Goal: Task Accomplishment & Management: Use online tool/utility

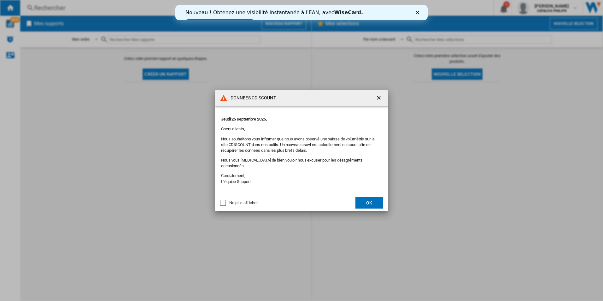
click at [373, 201] on button "OK" at bounding box center [369, 202] width 28 height 11
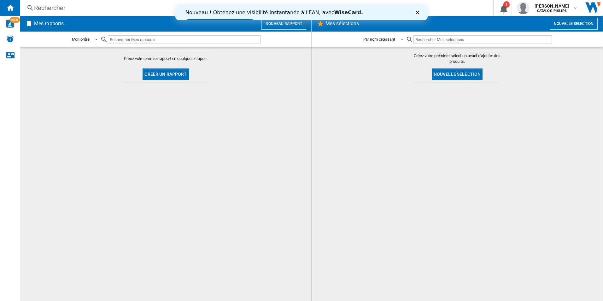
click at [417, 15] on div "Nouveau ! Obtenez une visibilité instantanée à l'EAN, avec [PERSON_NAME]. Essay…" at bounding box center [301, 18] width 252 height 20
click at [417, 11] on icon "Fermer" at bounding box center [418, 13] width 4 height 4
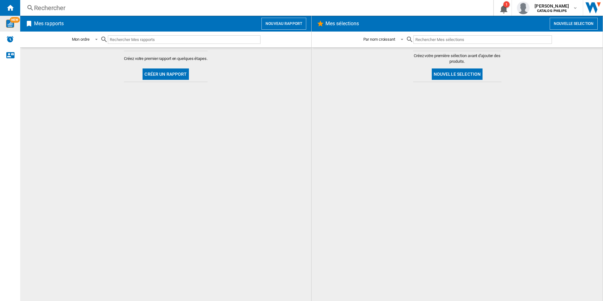
click at [16, 25] on div "NEW" at bounding box center [10, 24] width 20 height 8
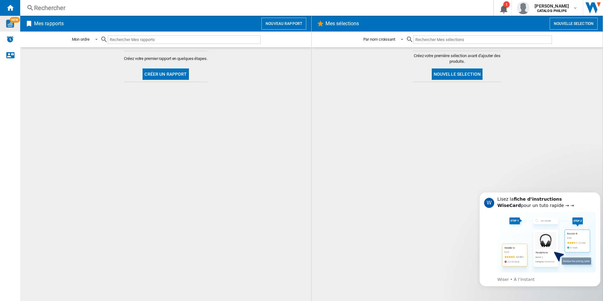
drag, startPoint x: 172, startPoint y: 77, endPoint x: 287, endPoint y: 29, distance: 124.1
click at [287, 29] on div "Mes rapports Nouveau rapport Mon ordre Mon ordre Par type de rapport Par nom cr…" at bounding box center [165, 158] width 291 height 285
click at [284, 19] on button "Nouveau rapport" at bounding box center [283, 24] width 45 height 12
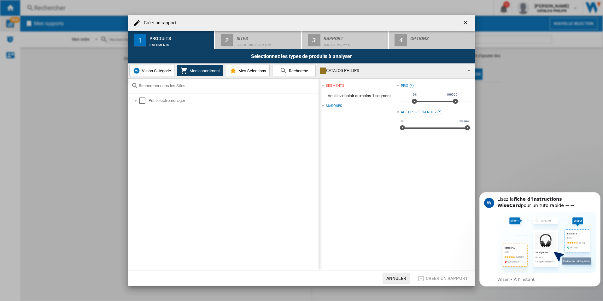
click at [168, 73] on button "Vision Catégorie" at bounding box center [151, 70] width 45 height 11
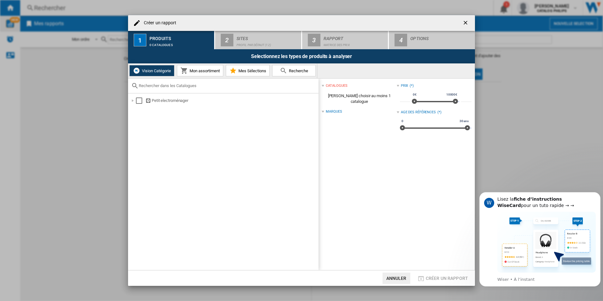
click at [201, 68] on span "Mon assortiment" at bounding box center [204, 70] width 32 height 5
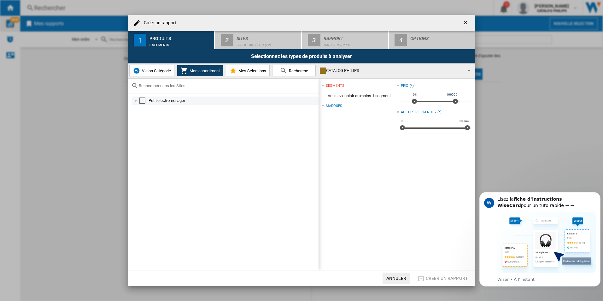
click at [137, 100] on div at bounding box center [136, 100] width 6 height 6
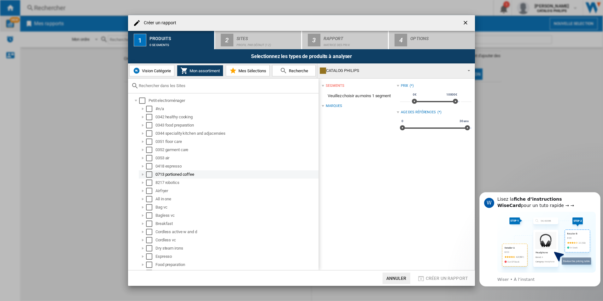
click at [142, 175] on div at bounding box center [143, 174] width 6 height 6
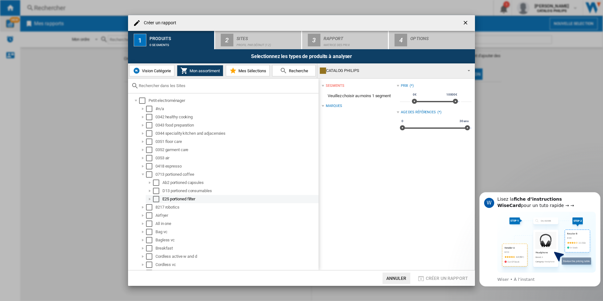
click at [154, 198] on div "Select" at bounding box center [156, 199] width 6 height 6
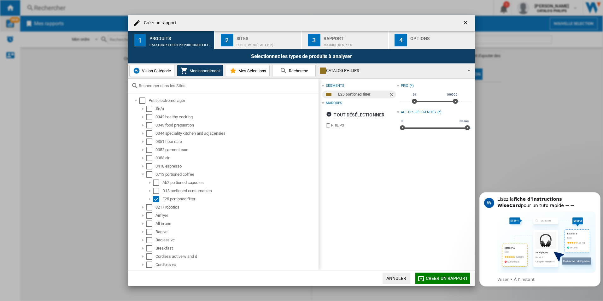
click at [251, 42] on div "Profil par défaut (12)" at bounding box center [267, 43] width 62 height 7
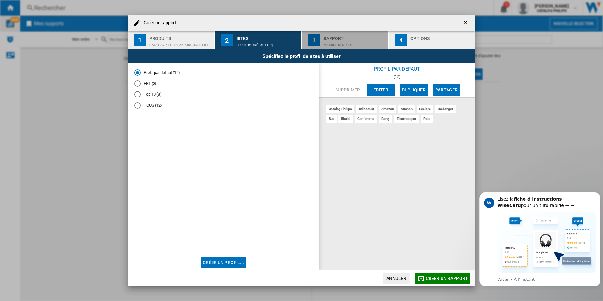
click at [341, 38] on div "Rapport" at bounding box center [354, 36] width 62 height 7
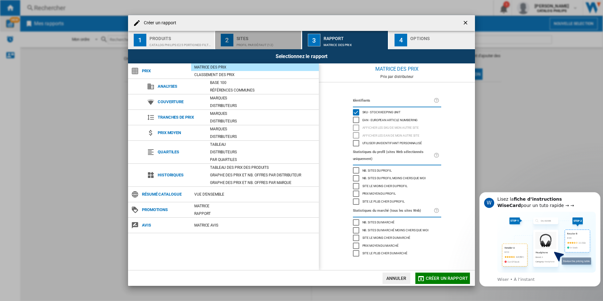
click at [253, 43] on div "Profil par défaut (12)" at bounding box center [267, 43] width 62 height 7
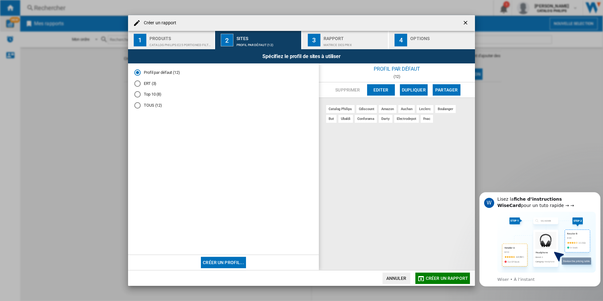
click at [344, 37] on div "Rapport" at bounding box center [354, 36] width 62 height 7
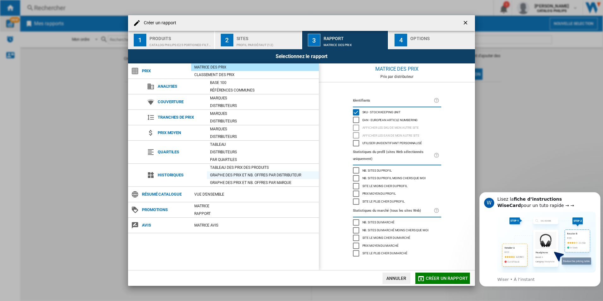
click at [286, 173] on div "Graphe des prix et nb. offres par distributeur" at bounding box center [263, 175] width 112 height 6
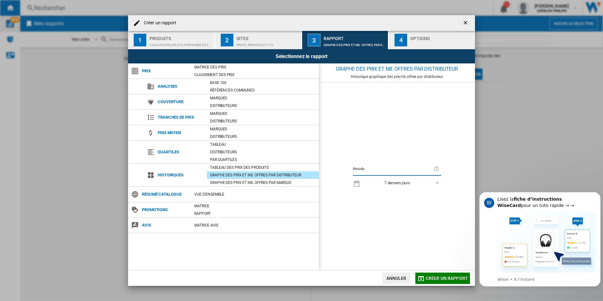
click at [440, 183] on md-select-value "7 derniers jours" at bounding box center [403, 182] width 78 height 9
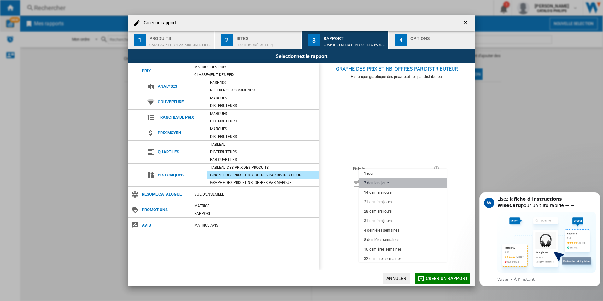
click at [439, 183] on md-option "7 derniers jours" at bounding box center [403, 182] width 88 height 9
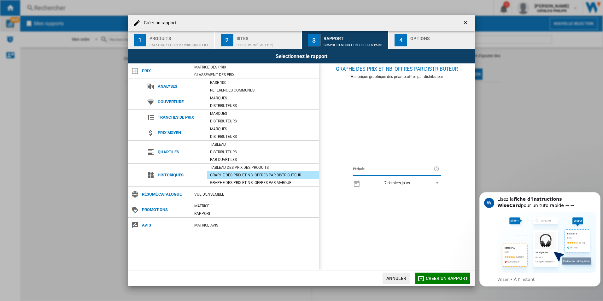
click at [439, 183] on span "REPORTS.WIZARD.STEPS.REPORT.STEPS.REPORT_OPTIONS.PERIOD: 7 derniers jours" at bounding box center [436, 182] width 8 height 6
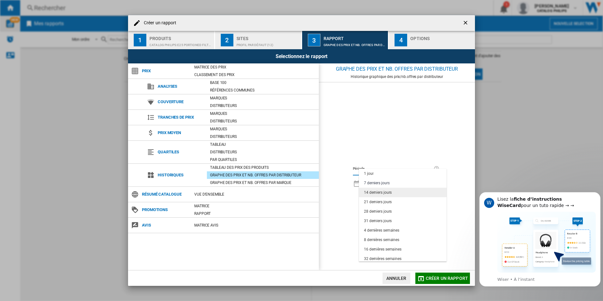
click at [398, 195] on md-option "14 derniers jours" at bounding box center [403, 192] width 88 height 9
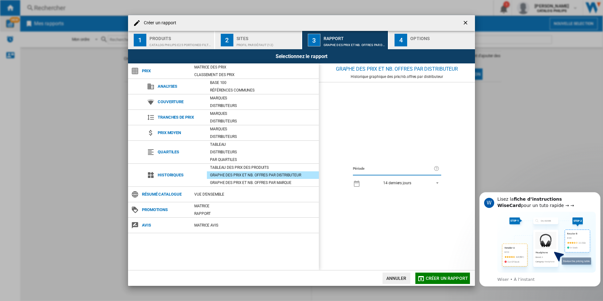
click at [444, 278] on span "Créer un rapport" at bounding box center [447, 278] width 42 height 5
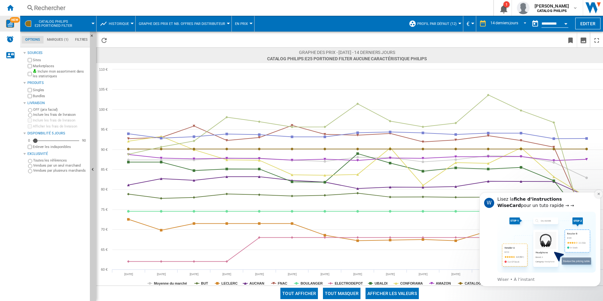
click at [599, 193] on icon "Dismiss notification" at bounding box center [598, 193] width 3 height 3
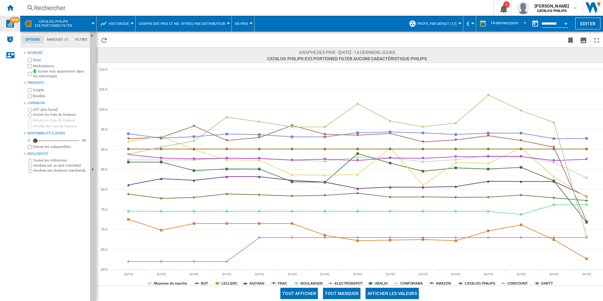
click at [74, 26] on button "CATALOG PHILIPS E25 portioned filter" at bounding box center [57, 24] width 44 height 16
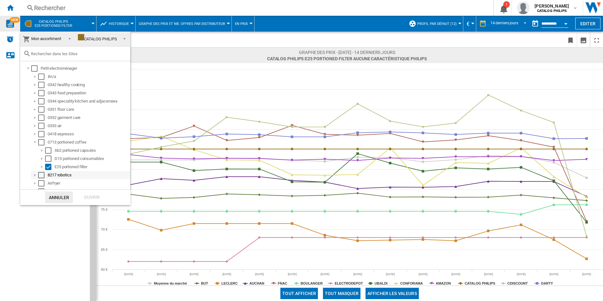
scroll to position [32, 0]
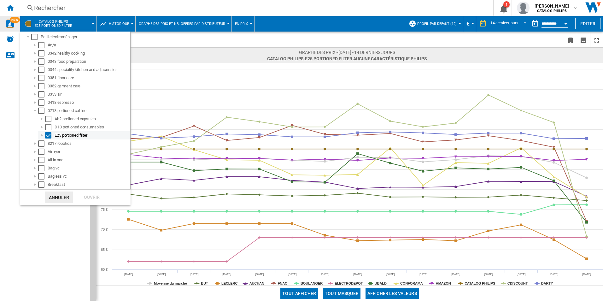
click at [43, 136] on div at bounding box center [42, 135] width 6 height 6
click at [50, 144] on div at bounding box center [49, 143] width 6 height 6
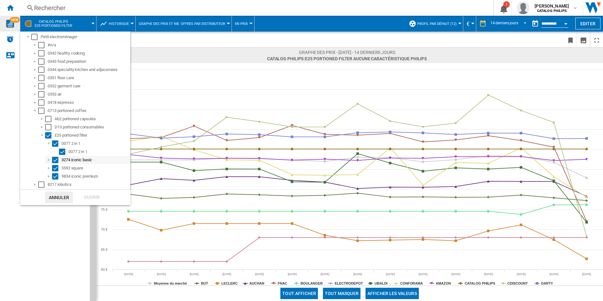
click at [48, 160] on div at bounding box center [49, 160] width 6 height 6
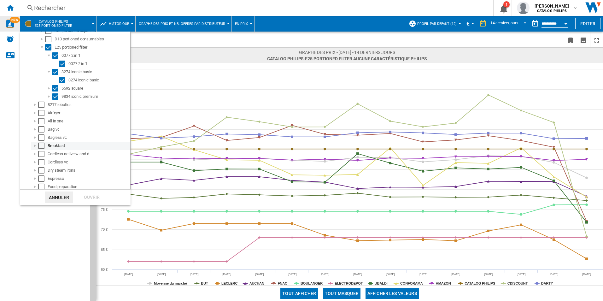
scroll to position [126, 0]
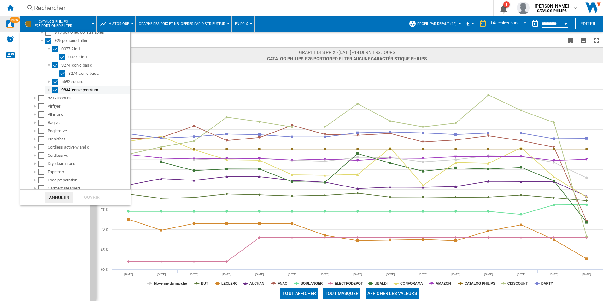
click at [45, 90] on div "9834 iconic premium" at bounding box center [87, 90] width 85 height 8
click at [51, 90] on div at bounding box center [49, 90] width 6 height 6
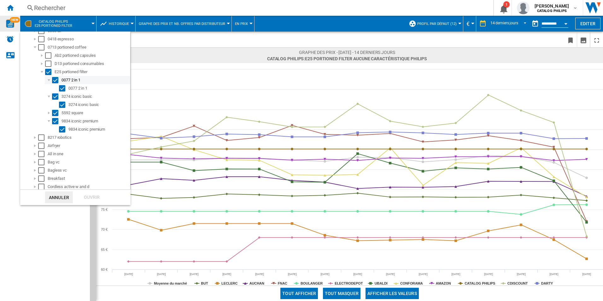
scroll to position [95, 0]
click at [49, 70] on div "Select" at bounding box center [48, 72] width 6 height 6
click at [61, 130] on div "Select" at bounding box center [62, 129] width 6 height 6
click at [95, 194] on div "Ouvrir" at bounding box center [92, 197] width 28 height 12
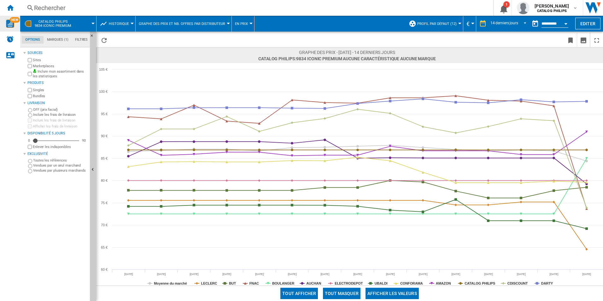
click at [58, 41] on md-tab-item "Marques (1)" at bounding box center [58, 40] width 28 height 8
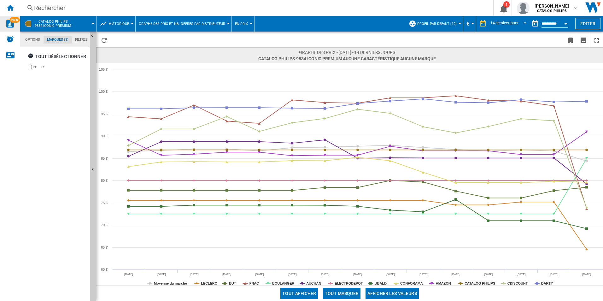
click at [77, 38] on md-tab-item "Filtres" at bounding box center [82, 40] width 20 height 8
click at [38, 38] on md-tab-item "Options" at bounding box center [33, 40] width 22 height 8
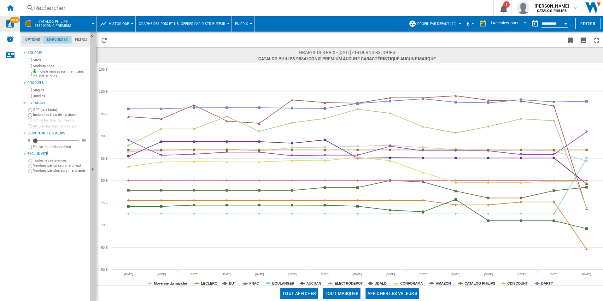
click at [45, 38] on md-tab-item "Marques (1)" at bounding box center [58, 40] width 28 height 8
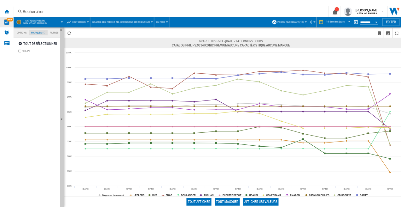
scroll to position [24, 0]
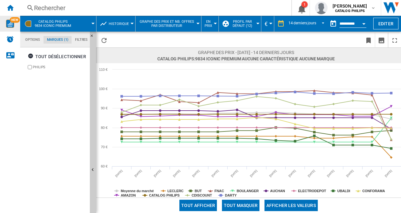
click at [86, 21] on span at bounding box center [86, 24] width 13 height 16
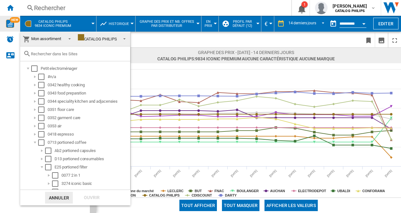
click at [180, 28] on md-backdrop at bounding box center [200, 106] width 401 height 213
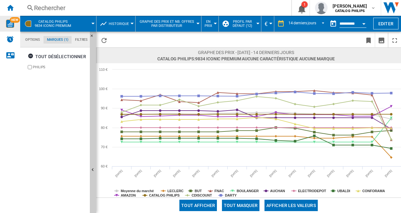
click at [180, 28] on button "Graphe des prix et nb. offres par distributeur" at bounding box center [168, 24] width 59 height 16
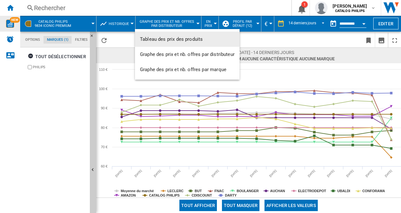
click at [250, 27] on md-backdrop at bounding box center [200, 106] width 401 height 213
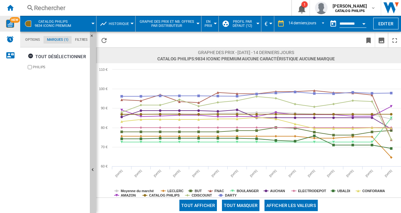
click at [237, 25] on span "Profil par défaut (12)" at bounding box center [242, 24] width 24 height 8
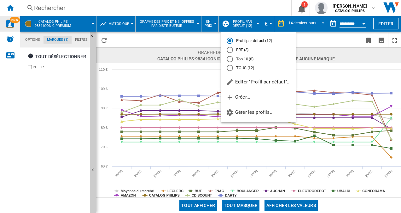
click at [139, 51] on md-backdrop at bounding box center [200, 106] width 401 height 213
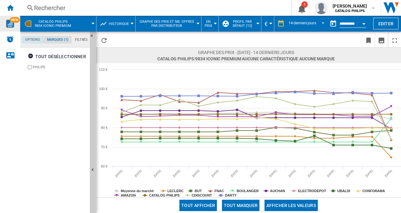
click at [33, 41] on md-tab-item "Options" at bounding box center [33, 40] width 22 height 8
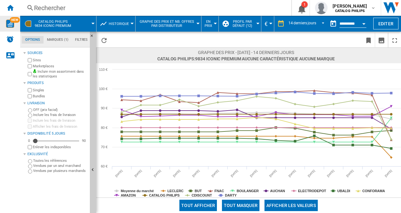
click at [82, 41] on md-tab-item "Filtres" at bounding box center [82, 40] width 20 height 8
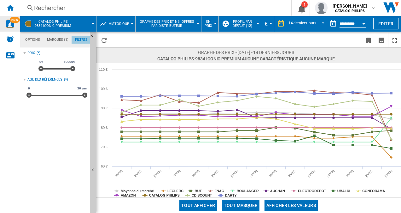
scroll to position [41, 0]
click at [36, 42] on md-tab-item "Options" at bounding box center [33, 40] width 22 height 8
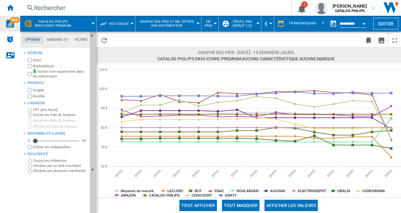
scroll to position [7, 0]
click at [188, 26] on span "Graphe des prix et nb. offres par distributeur" at bounding box center [167, 24] width 56 height 8
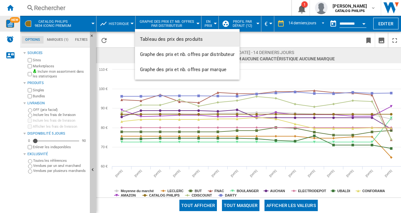
click at [116, 24] on md-backdrop at bounding box center [200, 106] width 401 height 213
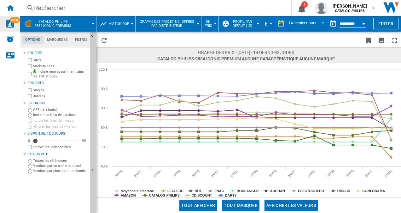
click at [116, 24] on span "Historique" at bounding box center [119, 24] width 20 height 4
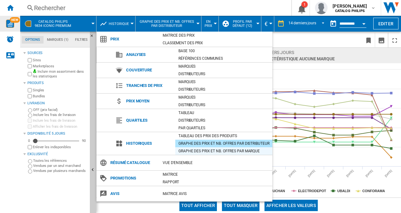
click at [234, 149] on div "Graphe des prix et nb. offres par marque" at bounding box center [223, 151] width 97 height 6
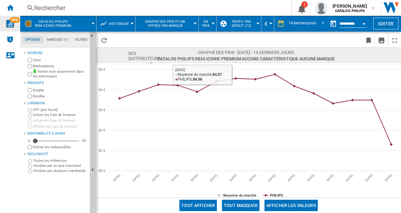
click at [189, 28] on button "Graphe des prix et nb. offres par marque" at bounding box center [167, 24] width 56 height 16
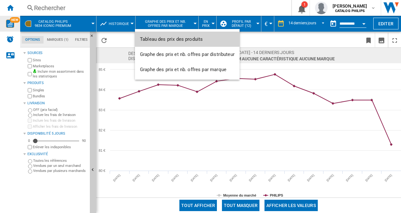
click at [182, 39] on span "Tableau des prix des produits" at bounding box center [171, 39] width 63 height 6
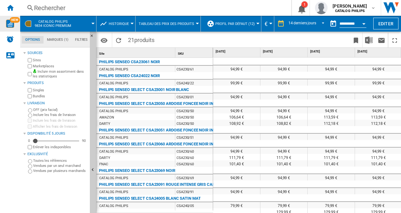
click at [177, 29] on button "Tableau des prix des produits" at bounding box center [168, 24] width 59 height 16
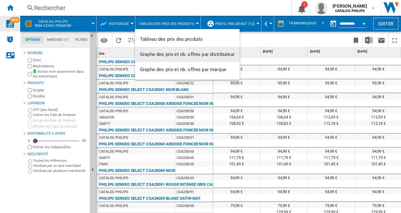
click at [180, 54] on span "Graphe des prix et nb. offres par distributeur" at bounding box center [187, 54] width 95 height 6
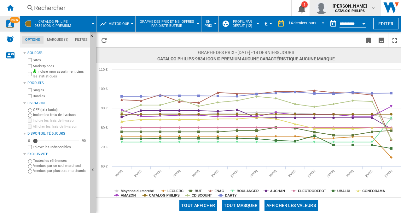
click at [350, 12] on b "CATALOG PHILIPS" at bounding box center [350, 11] width 30 height 4
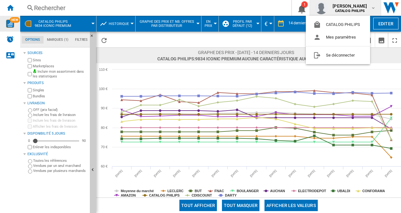
click at [297, 40] on md-backdrop at bounding box center [200, 106] width 401 height 213
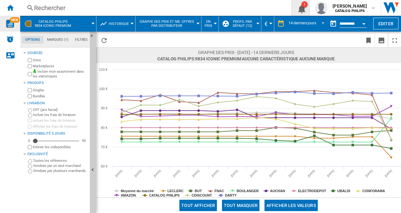
click at [301, 12] on button "1" at bounding box center [301, 8] width 18 height 16
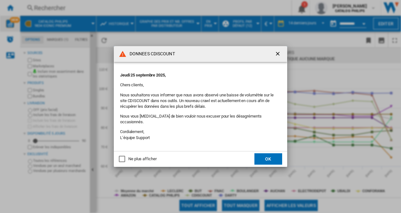
click at [280, 55] on ng-md-icon "getI18NText('BUTTONS.CLOSE_DIALOG')" at bounding box center [279, 54] width 8 height 8
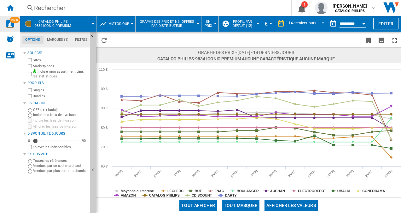
click at [15, 23] on div "NEW" at bounding box center [10, 24] width 20 height 8
click at [148, 25] on span "Graphe des prix et nb. offres par distributeur" at bounding box center [167, 24] width 56 height 8
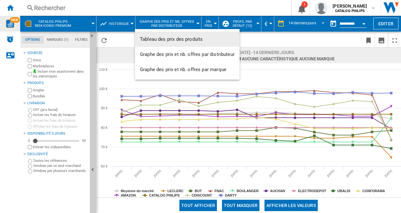
click at [70, 25] on md-backdrop at bounding box center [200, 106] width 401 height 213
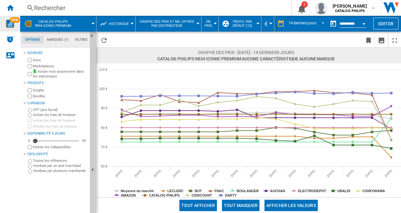
click at [74, 25] on button "CATALOG PHILIPS 9834 iconic premium" at bounding box center [56, 24] width 43 height 16
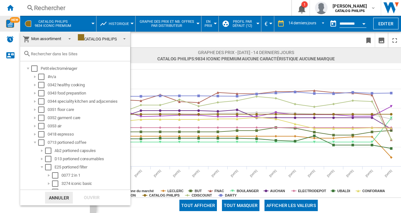
click at [46, 38] on span "Mon assortiment" at bounding box center [46, 38] width 30 height 5
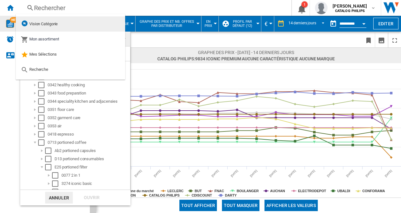
click at [68, 26] on md-option "Vision Catégorie" at bounding box center [70, 23] width 109 height 15
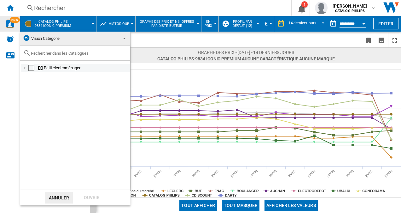
click at [22, 66] on div at bounding box center [25, 68] width 6 height 6
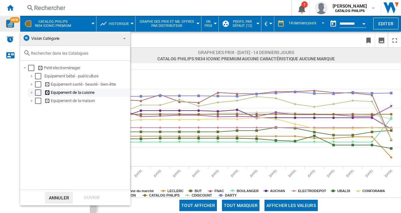
click at [30, 93] on div at bounding box center [32, 92] width 6 height 6
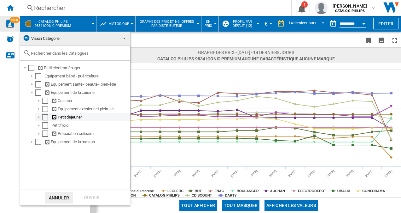
click at [35, 118] on div "Petit dejeuner" at bounding box center [83, 117] width 96 height 8
click at [38, 119] on div at bounding box center [39, 117] width 6 height 6
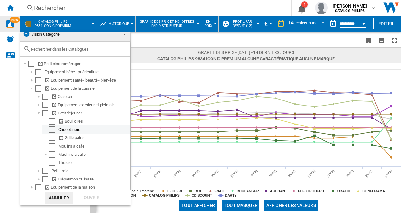
scroll to position [8, 0]
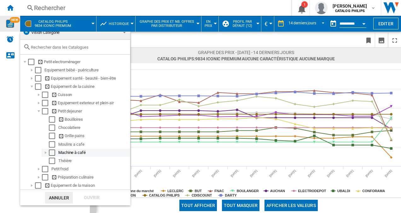
click at [44, 150] on div at bounding box center [46, 152] width 6 height 6
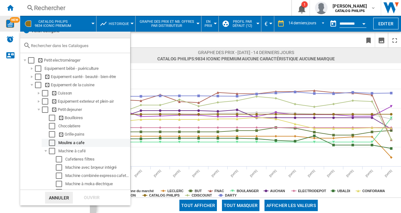
scroll to position [73, 0]
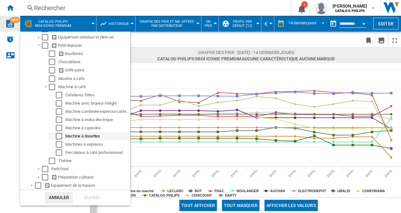
click at [74, 133] on div "Machine à dosettes" at bounding box center [97, 136] width 64 height 6
click at [62, 134] on div "Select" at bounding box center [59, 136] width 6 height 6
click at [87, 195] on div "Ouvrir" at bounding box center [92, 197] width 28 height 12
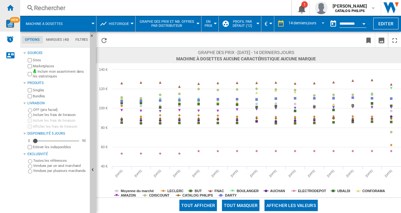
click at [4, 3] on div "Accueil" at bounding box center [10, 8] width 20 height 16
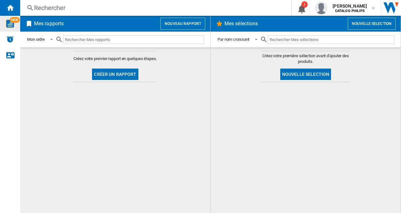
click at [168, 23] on button "Nouveau rapport" at bounding box center [182, 24] width 45 height 12
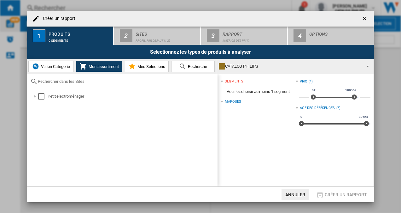
click at [66, 67] on span "Vision Catégorie" at bounding box center [54, 66] width 31 height 5
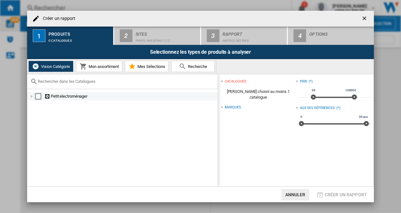
click at [29, 95] on div at bounding box center [32, 96] width 6 height 6
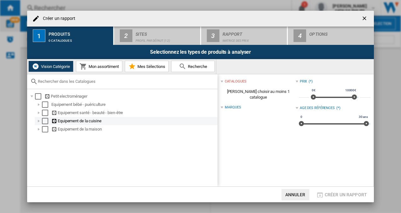
click at [40, 120] on div at bounding box center [39, 121] width 6 height 6
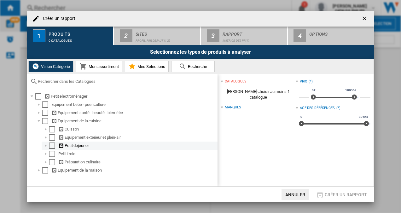
click at [44, 146] on div at bounding box center [46, 145] width 6 height 6
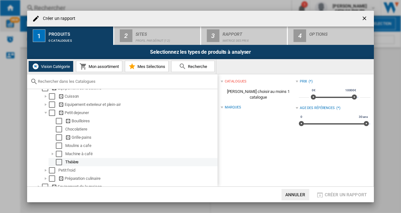
scroll to position [39, 0]
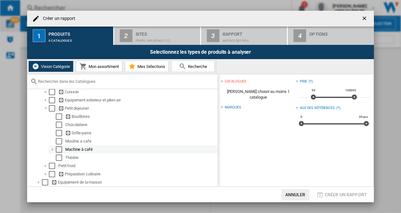
click at [55, 147] on div at bounding box center [53, 149] width 6 height 6
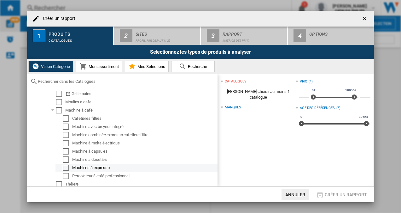
scroll to position [102, 0]
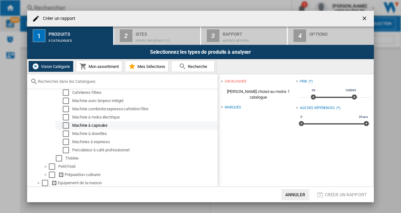
click at [102, 128] on div "Machine à capsules" at bounding box center [144, 125] width 144 height 6
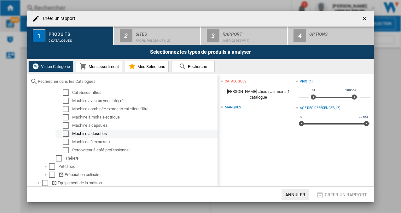
click at [70, 132] on md-checkbox "Select" at bounding box center [67, 133] width 9 height 6
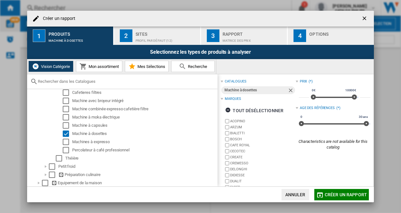
click at [102, 66] on span "Mon assortiment" at bounding box center [103, 66] width 32 height 5
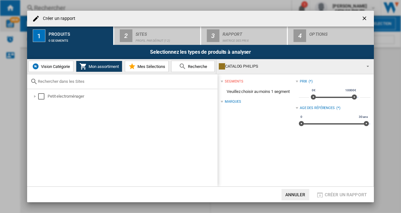
click at [128, 65] on button "Mes Sélections" at bounding box center [147, 66] width 44 height 11
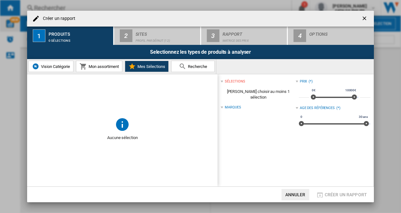
click at [205, 66] on span "Recherche" at bounding box center [196, 66] width 21 height 5
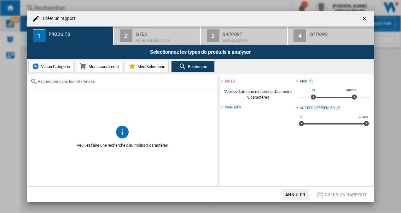
click at [55, 62] on button "Vision Catégorie" at bounding box center [50, 66] width 45 height 11
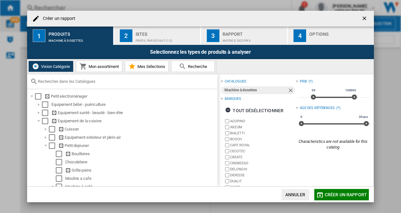
click at [337, 192] on span "Créer un rapport" at bounding box center [346, 194] width 42 height 5
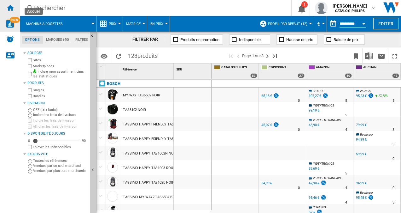
click at [13, 10] on ng-md-icon "Accueil" at bounding box center [10, 8] width 8 height 8
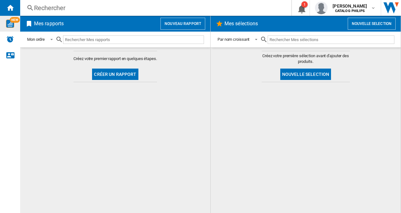
click at [185, 28] on button "Nouveau rapport" at bounding box center [182, 24] width 45 height 12
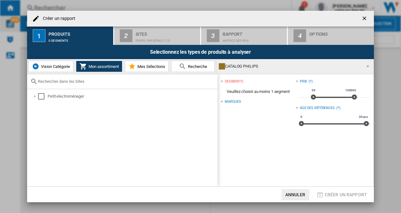
click at [55, 66] on span "Vision Catégorie" at bounding box center [54, 66] width 31 height 5
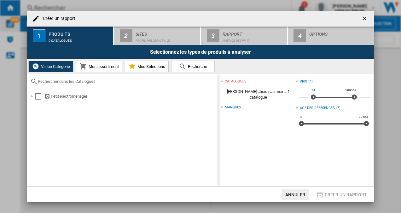
click at [103, 66] on span "Mon assortiment" at bounding box center [103, 66] width 32 height 5
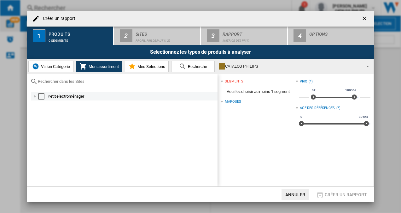
click at [34, 97] on div at bounding box center [35, 96] width 6 height 6
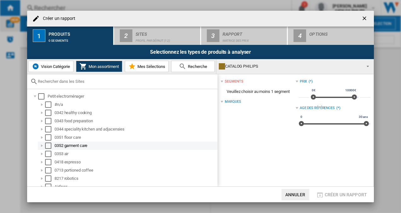
scroll to position [135, 0]
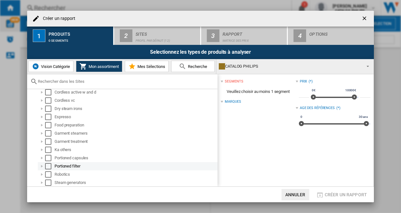
click at [42, 165] on div at bounding box center [42, 166] width 6 height 6
click at [43, 165] on div at bounding box center [42, 166] width 6 height 6
click at [48, 165] on div "Select" at bounding box center [48, 166] width 6 height 6
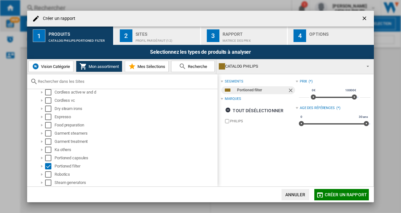
click at [155, 30] on div "Sites" at bounding box center [167, 32] width 62 height 7
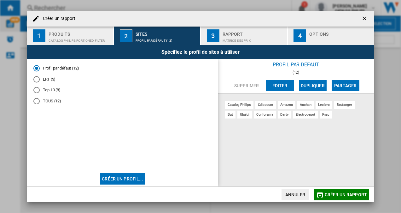
click at [254, 36] on div "Matrice des prix" at bounding box center [254, 39] width 62 height 7
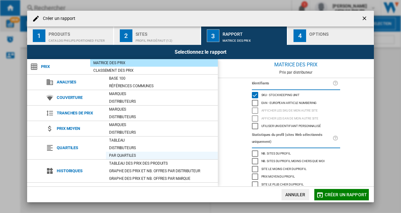
scroll to position [32, 0]
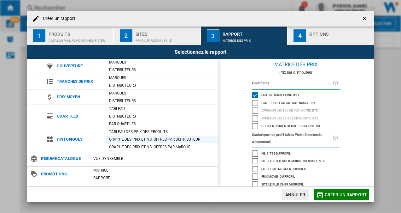
click at [160, 141] on div "Graphe des prix et nb. offres par distributeur" at bounding box center [162, 139] width 112 height 6
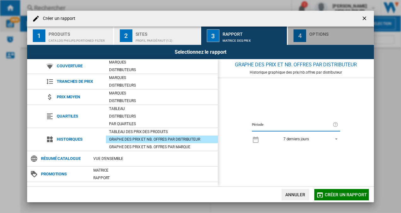
click at [314, 36] on div "button" at bounding box center [340, 39] width 62 height 7
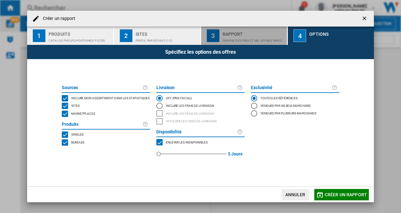
click at [263, 36] on div "Graphe des prix et nb. offres par distributeur" at bounding box center [254, 39] width 62 height 7
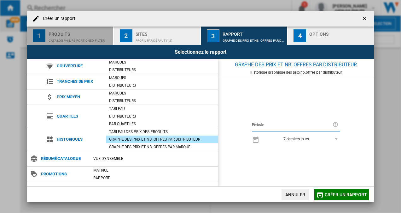
click at [87, 40] on div "CATALOG PHILIPS:Portioned filter" at bounding box center [80, 39] width 62 height 7
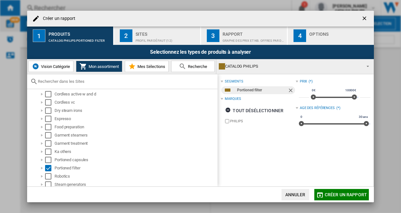
scroll to position [135, 0]
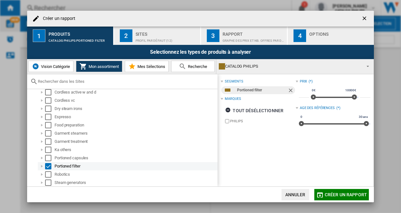
click at [39, 165] on div at bounding box center [42, 166] width 6 height 6
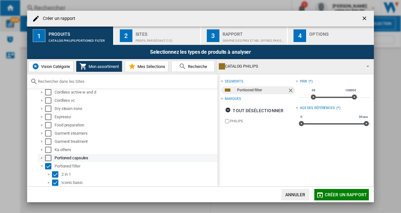
scroll to position [168, 0]
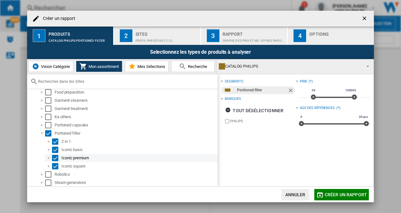
click at [50, 155] on div at bounding box center [49, 157] width 6 height 6
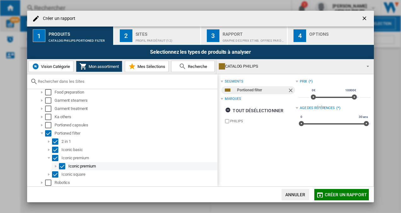
click at [55, 165] on div at bounding box center [56, 166] width 6 height 6
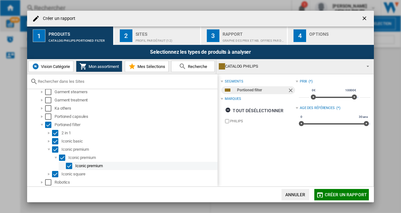
scroll to position [184, 0]
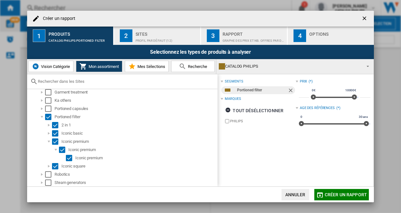
click at [148, 63] on button "Mes Sélections" at bounding box center [147, 66] width 44 height 11
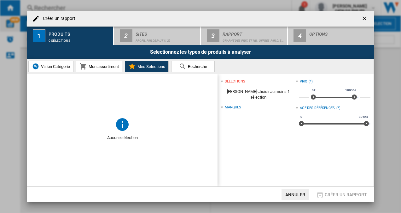
click at [90, 67] on span "Mon assortiment" at bounding box center [103, 66] width 32 height 5
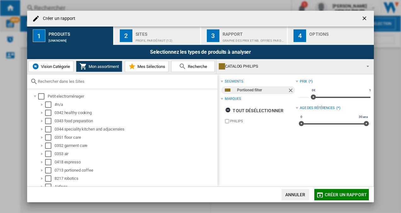
click at [68, 67] on span "Vision Catégorie" at bounding box center [54, 66] width 31 height 5
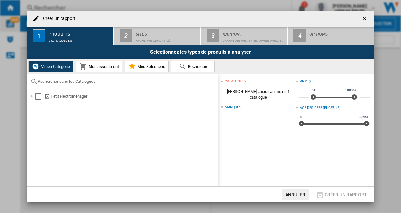
click at [93, 70] on button "Mon assortiment" at bounding box center [99, 66] width 46 height 11
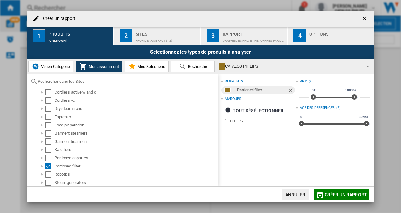
scroll to position [41, 0]
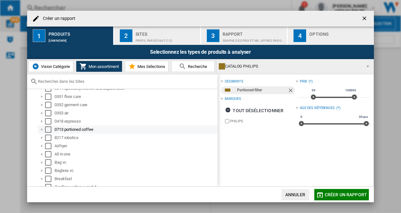
click at [40, 130] on div at bounding box center [42, 129] width 6 height 6
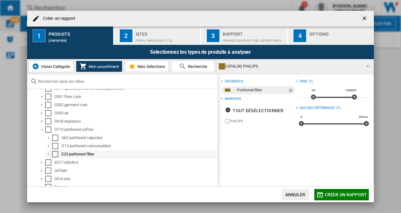
click at [49, 151] on div at bounding box center [49, 154] width 6 height 6
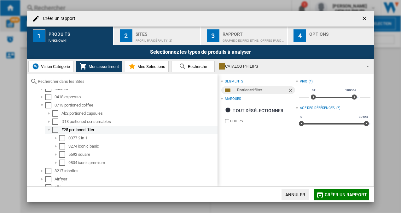
scroll to position [104, 0]
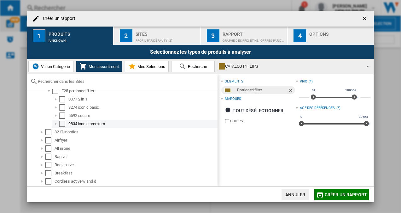
click at [54, 123] on div at bounding box center [56, 123] width 6 height 6
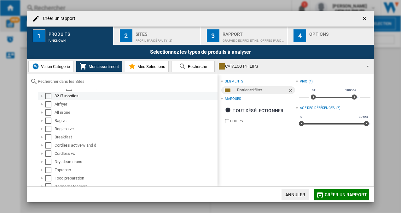
scroll to position [201, 0]
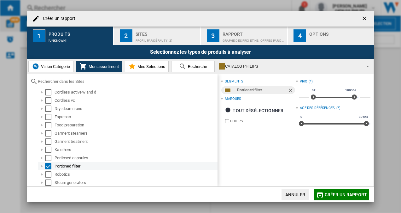
click at [41, 165] on div at bounding box center [42, 166] width 6 height 6
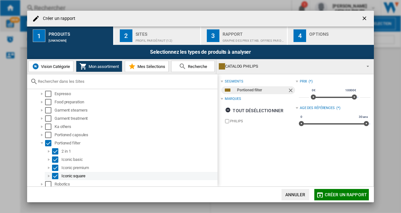
scroll to position [234, 0]
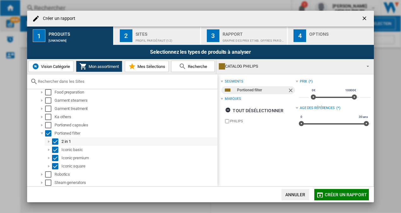
click at [55, 142] on div "Select" at bounding box center [55, 141] width 6 height 6
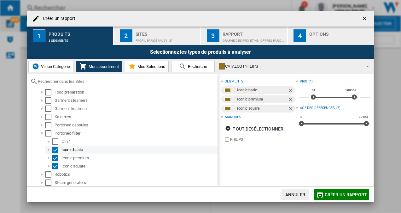
click at [57, 148] on div "Select" at bounding box center [55, 149] width 6 height 6
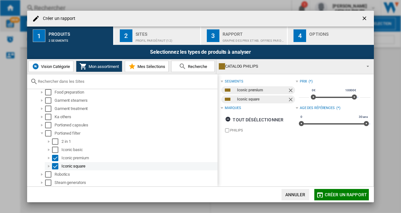
click at [56, 166] on div "Select" at bounding box center [55, 166] width 6 height 6
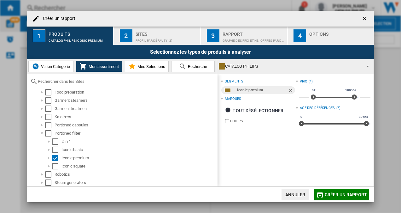
click at [187, 67] on span "Recherche" at bounding box center [196, 66] width 21 height 5
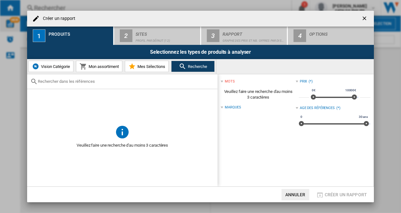
click at [87, 81] on input "text" at bounding box center [126, 81] width 177 height 5
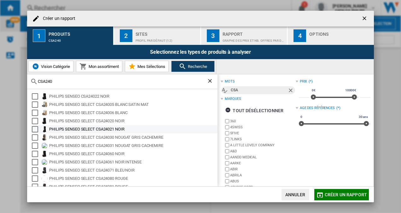
type input "CSA240"
click at [35, 129] on div "Select" at bounding box center [35, 129] width 6 height 6
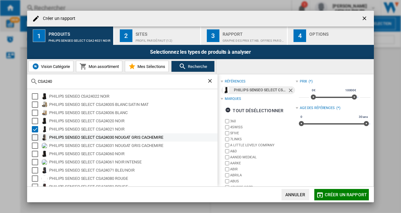
click at [34, 135] on div "Select" at bounding box center [35, 137] width 6 height 6
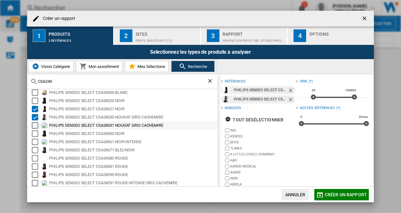
scroll to position [20, 0]
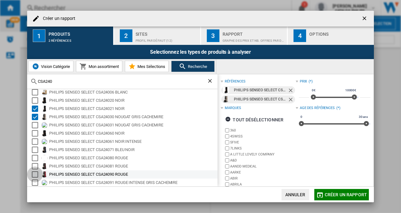
click at [34, 173] on div "Select" at bounding box center [35, 174] width 6 height 6
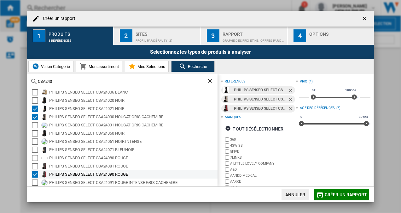
click at [36, 173] on div "Select" at bounding box center [35, 174] width 6 height 6
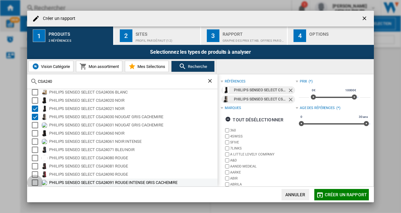
click at [35, 181] on div "Select" at bounding box center [35, 182] width 6 height 6
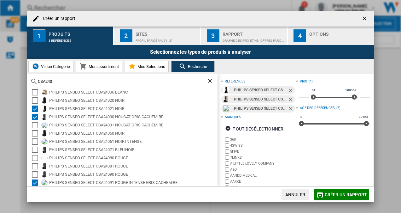
click at [348, 192] on span "Créer un rapport" at bounding box center [346, 194] width 42 height 5
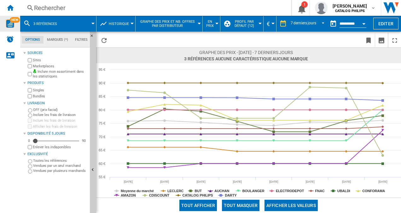
click at [183, 26] on span "Graphe des prix et nb. offres par distributeur" at bounding box center [167, 24] width 57 height 8
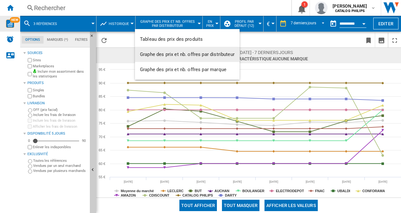
click at [191, 56] on span "Graphe des prix et nb. offres par distributeur" at bounding box center [187, 54] width 95 height 6
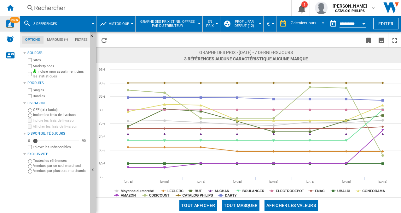
click at [126, 24] on span "Historique" at bounding box center [119, 24] width 20 height 4
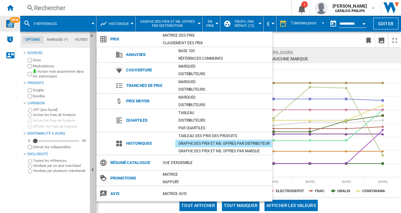
click at [42, 21] on md-backdrop at bounding box center [200, 106] width 401 height 213
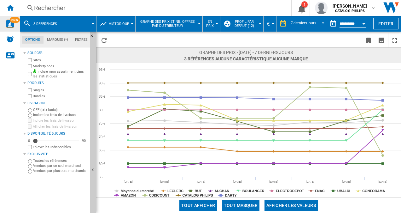
click at [39, 23] on span "3 références" at bounding box center [45, 24] width 24 height 4
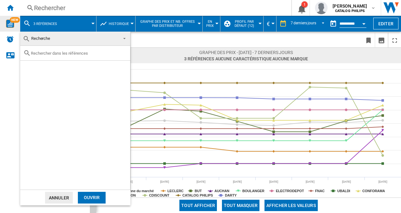
click at [50, 52] on input "text" at bounding box center [79, 53] width 96 height 5
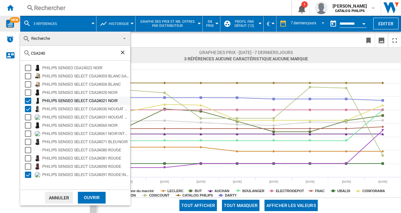
type input "CSA240"
click at [31, 98] on div "Select" at bounding box center [28, 100] width 6 height 6
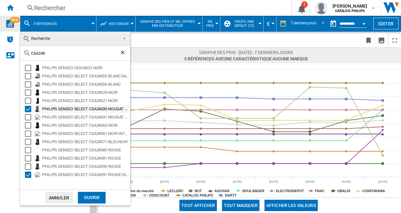
click at [29, 107] on div "Select" at bounding box center [28, 109] width 6 height 6
click at [93, 198] on div "Ouvrir" at bounding box center [92, 197] width 28 height 12
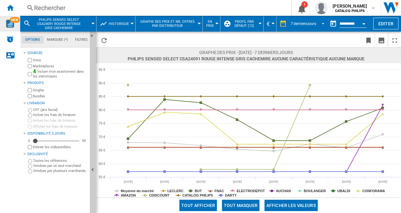
click at [318, 24] on span "REPORTS.WIZARD.STEPS.REPORT.STEPS.REPORT_OPTIONS.PERIOD: 7 derniers jours" at bounding box center [321, 23] width 8 height 6
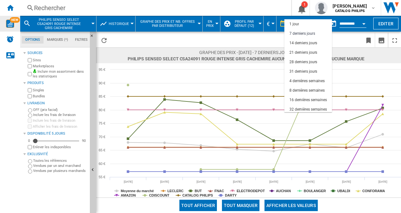
scroll to position [9, 0]
click at [308, 39] on md-option "21 derniers jours" at bounding box center [308, 42] width 48 height 9
